Goal: Complete application form

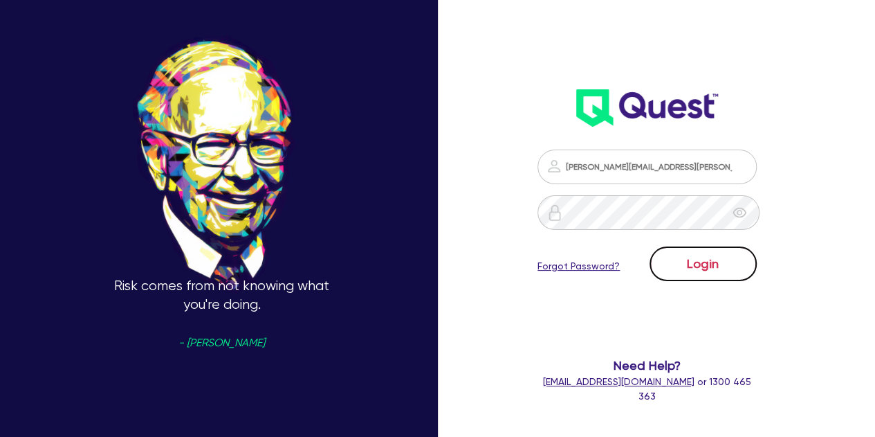
click at [711, 259] on button "Login" at bounding box center [703, 263] width 107 height 35
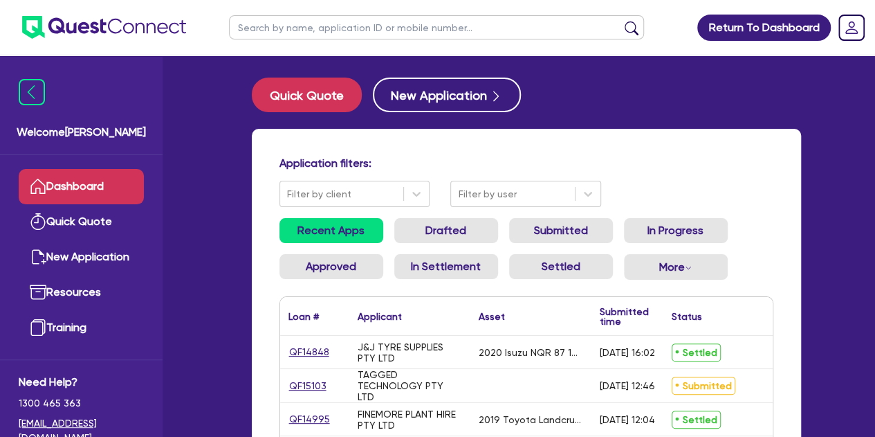
scroll to position [163, 0]
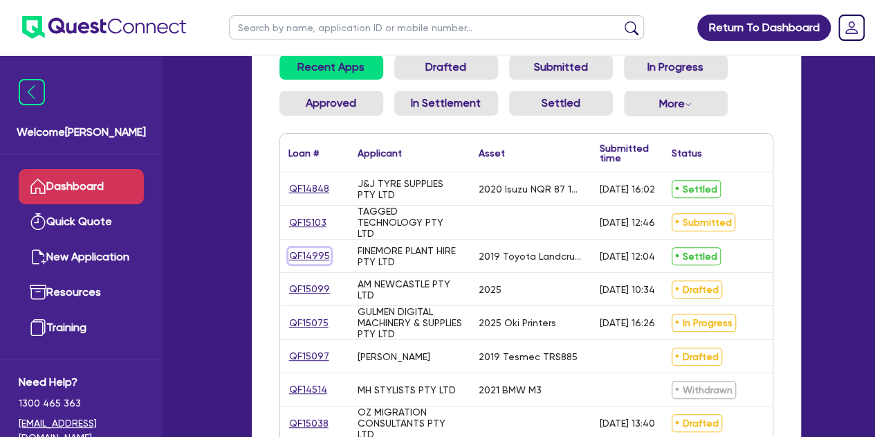
click at [321, 255] on link "QF14995" at bounding box center [310, 256] width 42 height 16
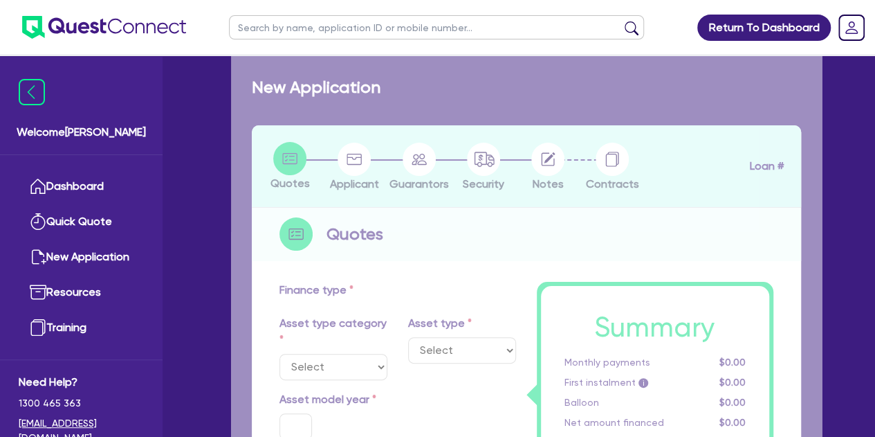
select select "CARS_AND_LIGHT_TRUCKS"
type input "2019"
radio input "false"
radio input "true"
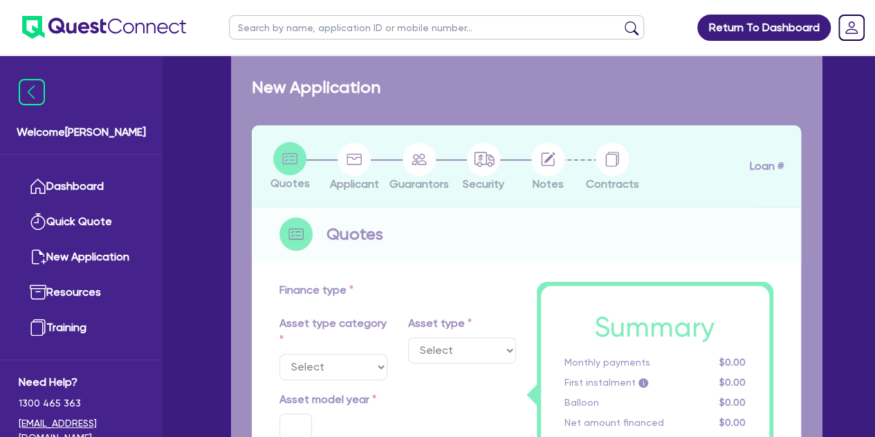
type input "75,431.84"
type input "2.97"
type input "2,262.96"
type input "9.65"
type input "677.27"
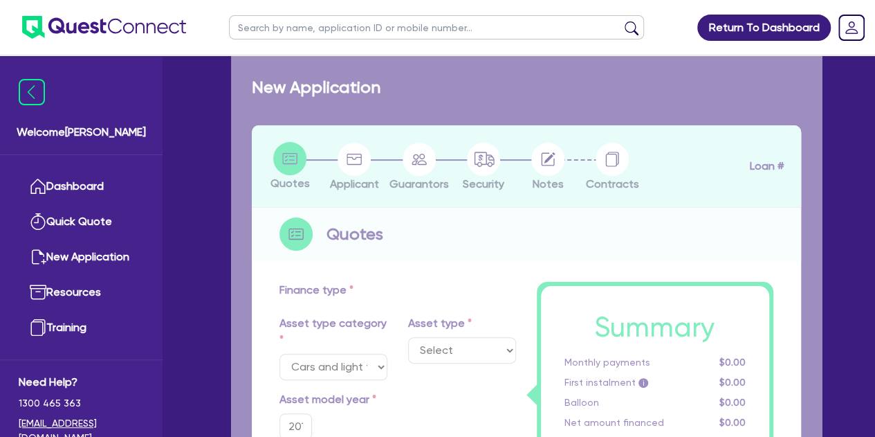
select select "VANS_AND_UTES"
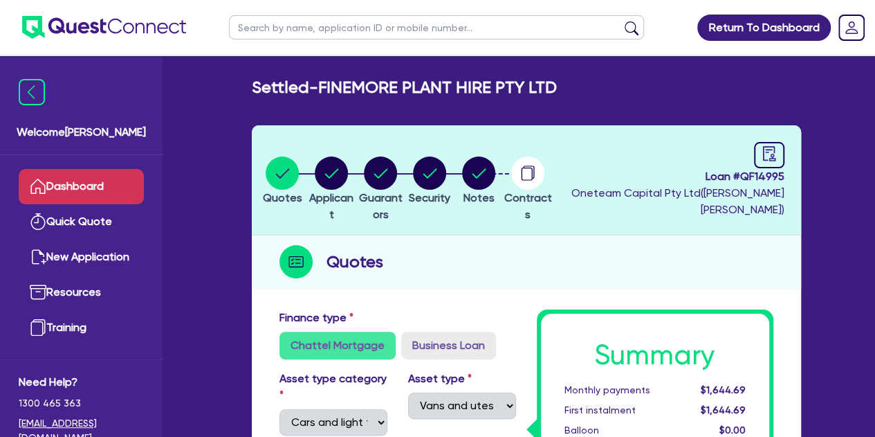
click at [72, 185] on link "Dashboard" at bounding box center [81, 186] width 125 height 35
